Goal: Information Seeking & Learning: Learn about a topic

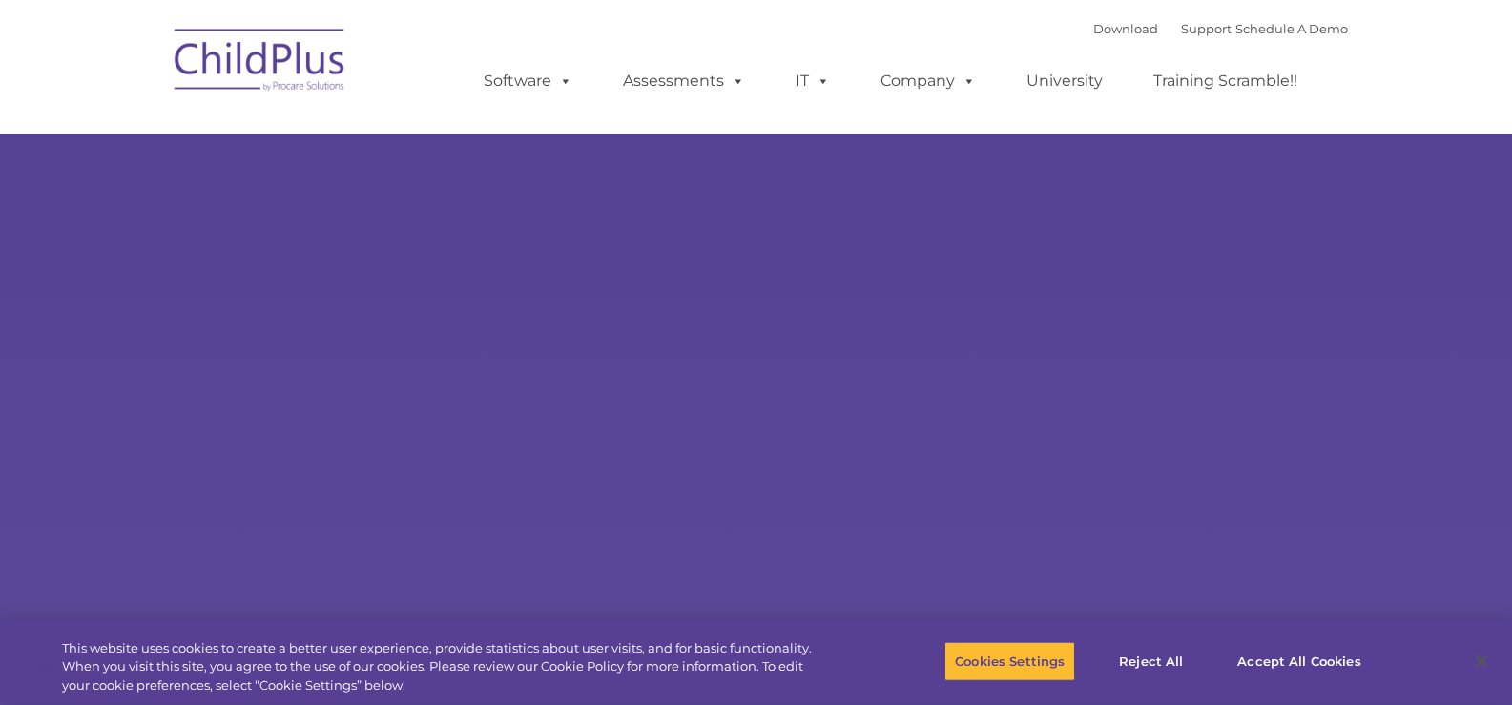
type input ""
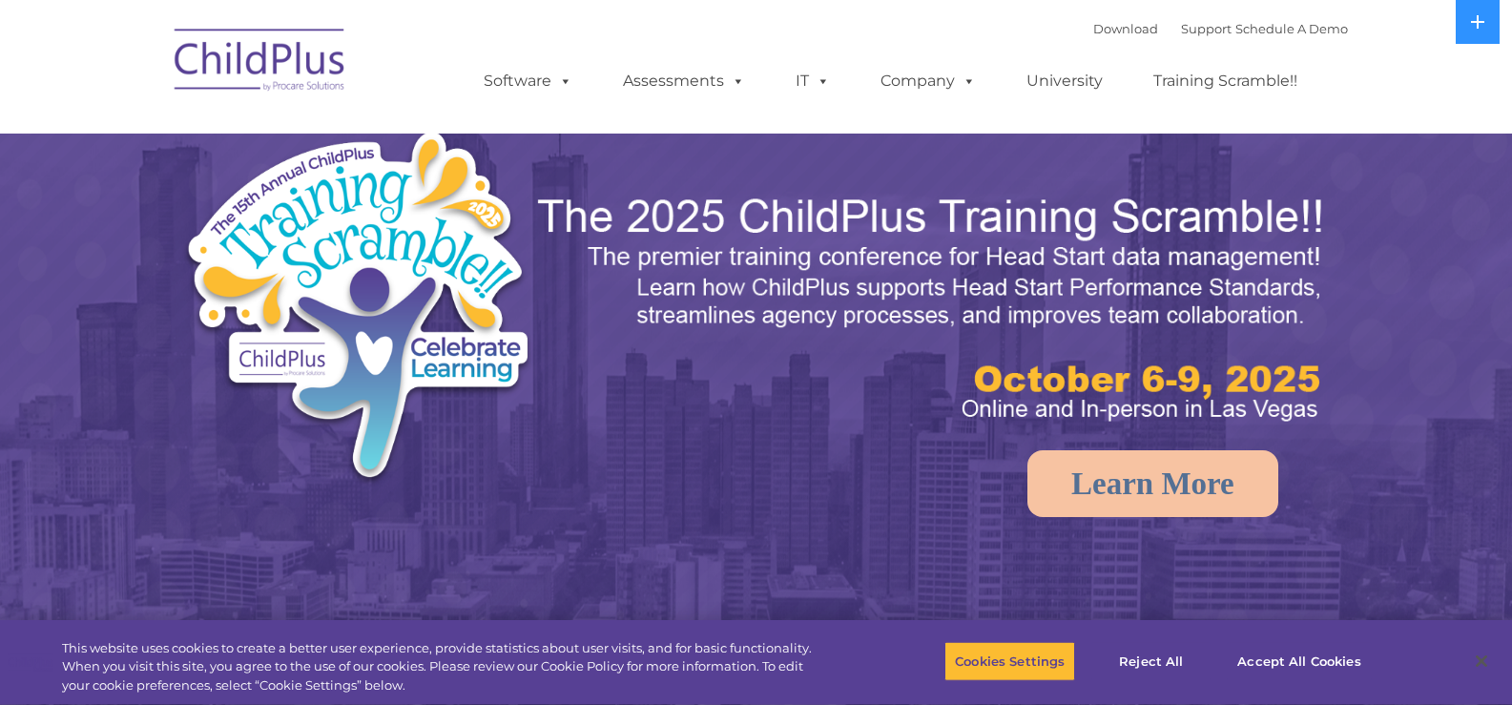
select select "MEDIUM"
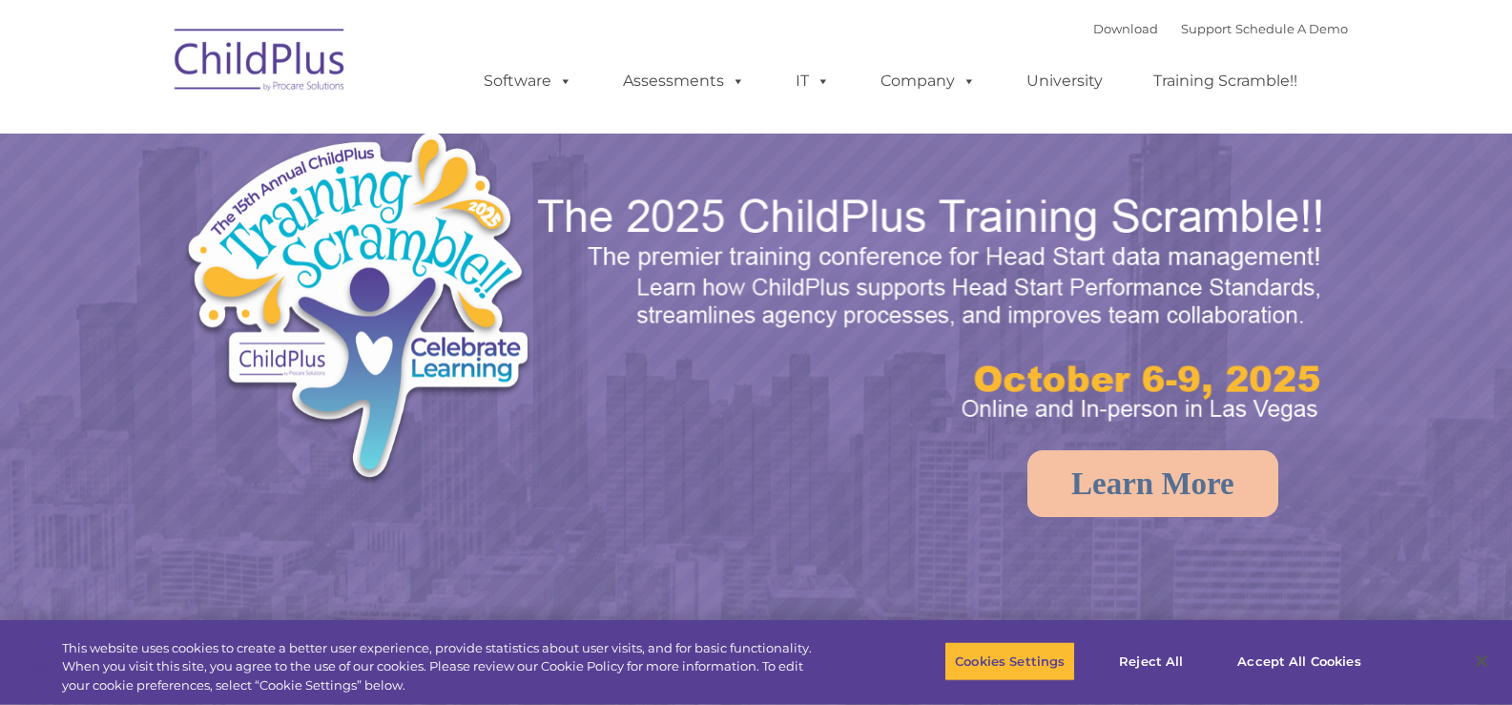
select select "MEDIUM"
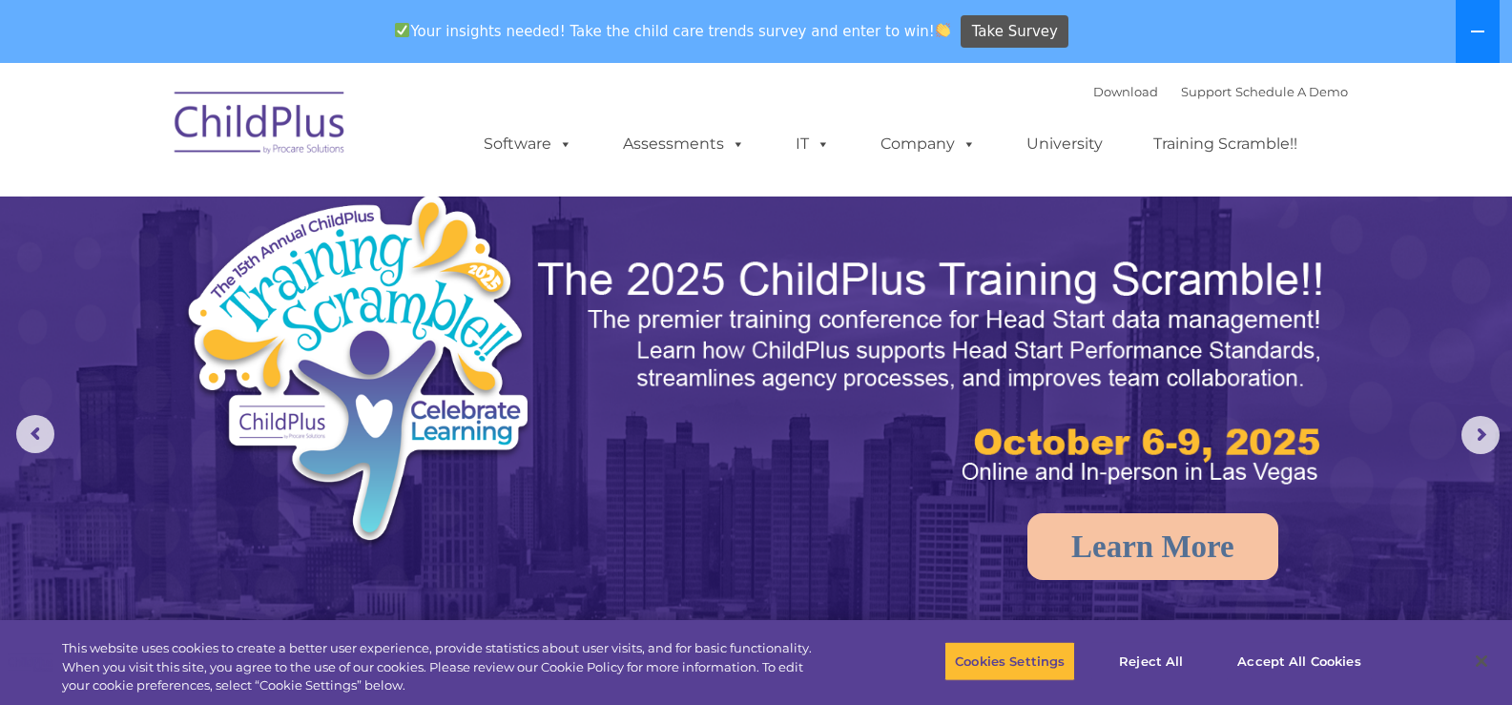
click at [1473, 43] on button at bounding box center [1477, 31] width 44 height 63
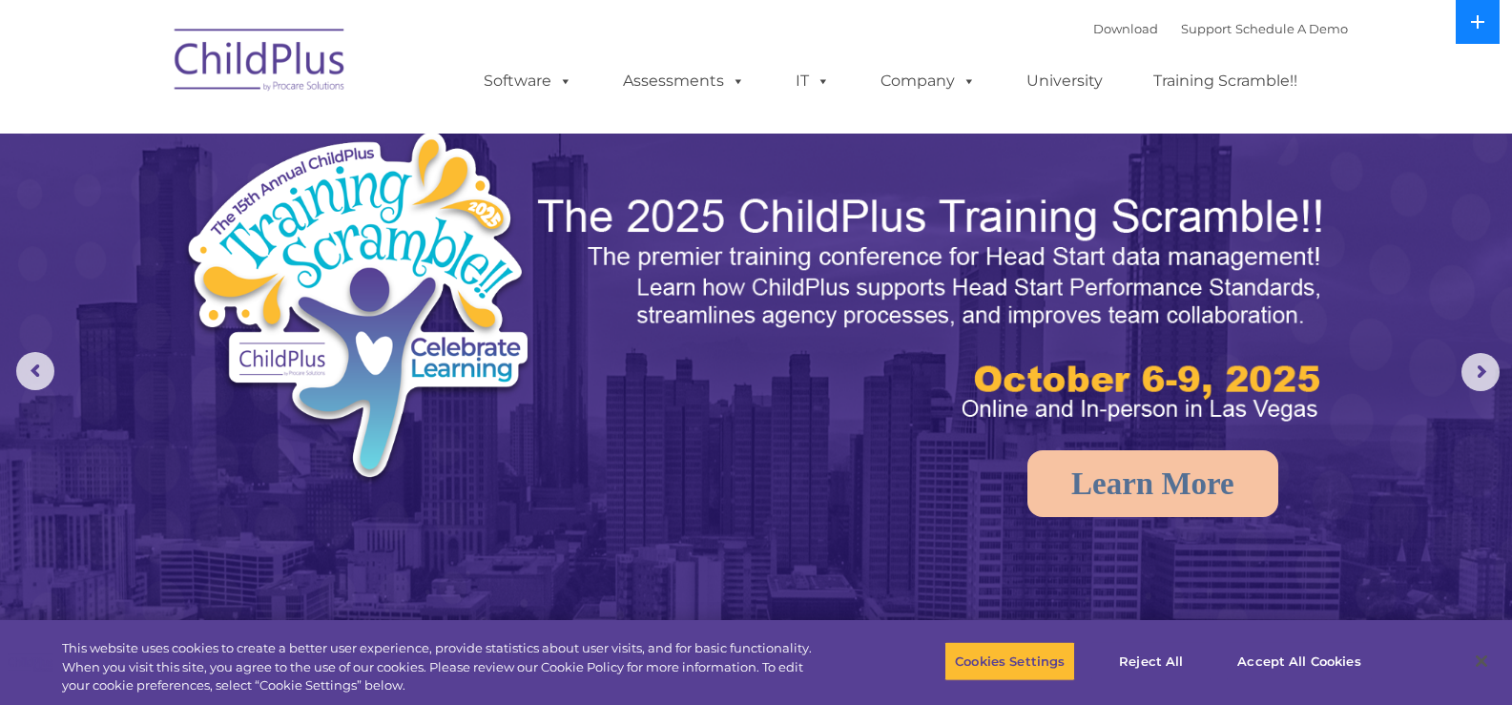
click at [1475, 34] on button at bounding box center [1477, 22] width 44 height 44
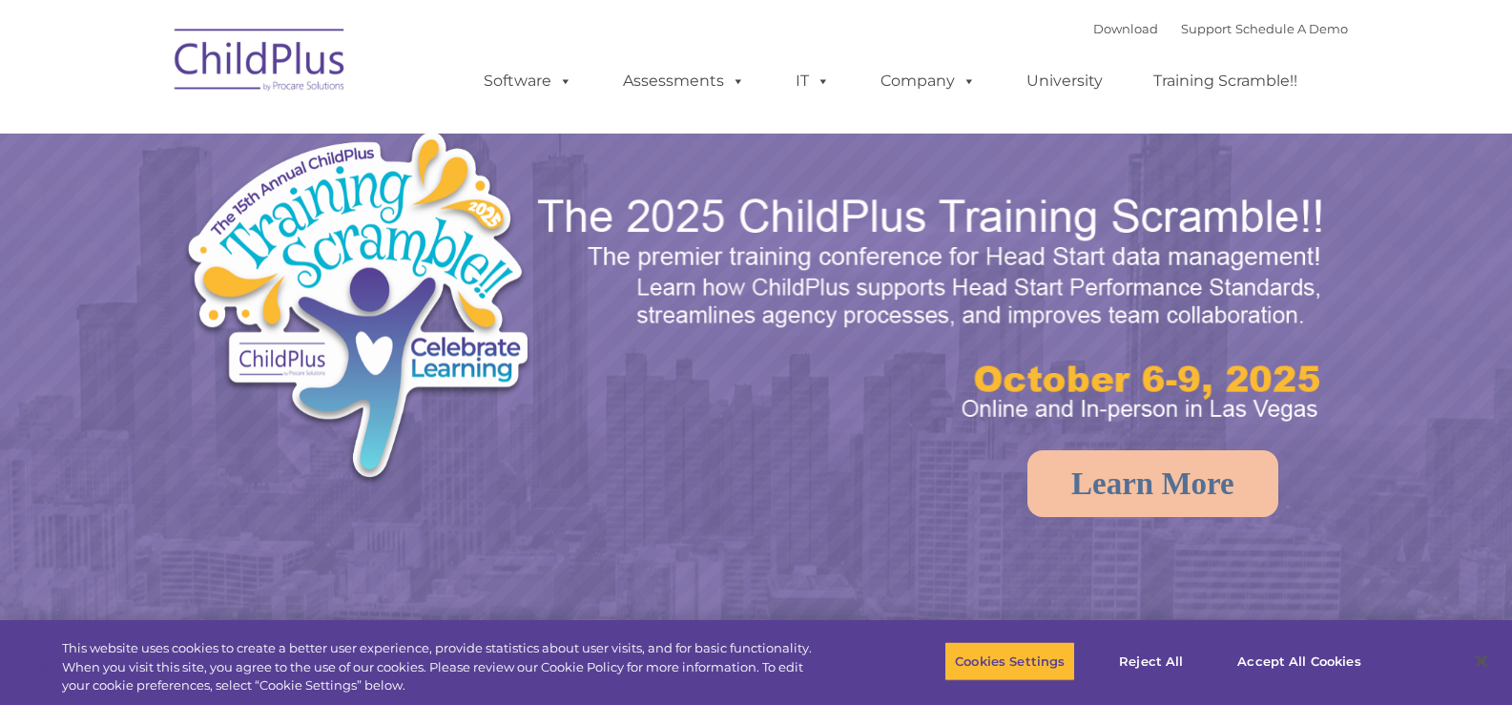
select select "MEDIUM"
